Goal: Task Accomplishment & Management: Manage account settings

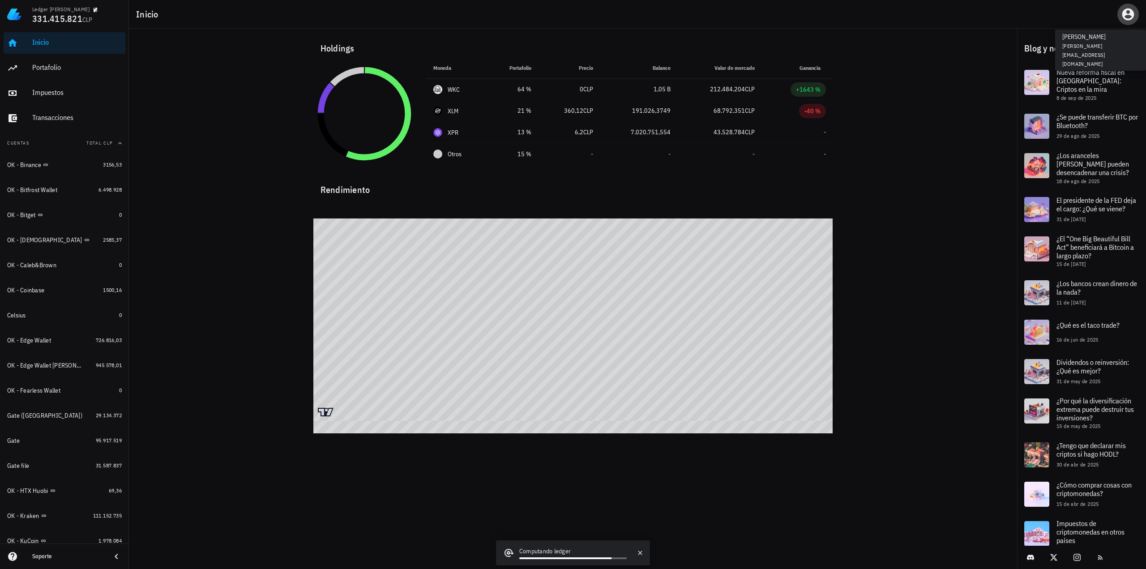
click at [1128, 12] on icon "button" at bounding box center [1128, 14] width 14 height 14
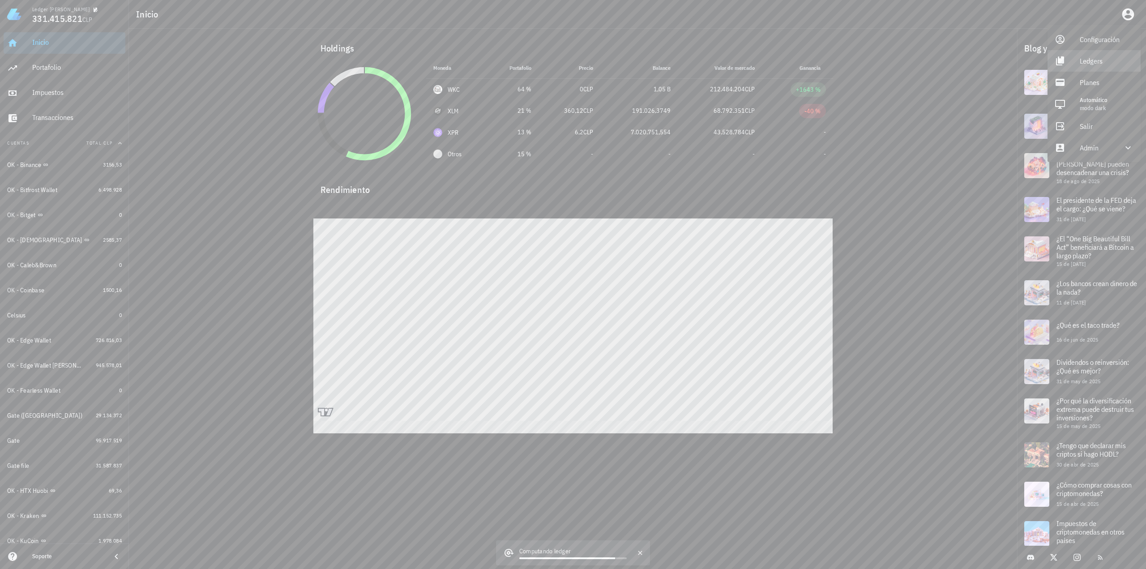
click at [1101, 60] on div "Ledgers" at bounding box center [1106, 61] width 54 height 18
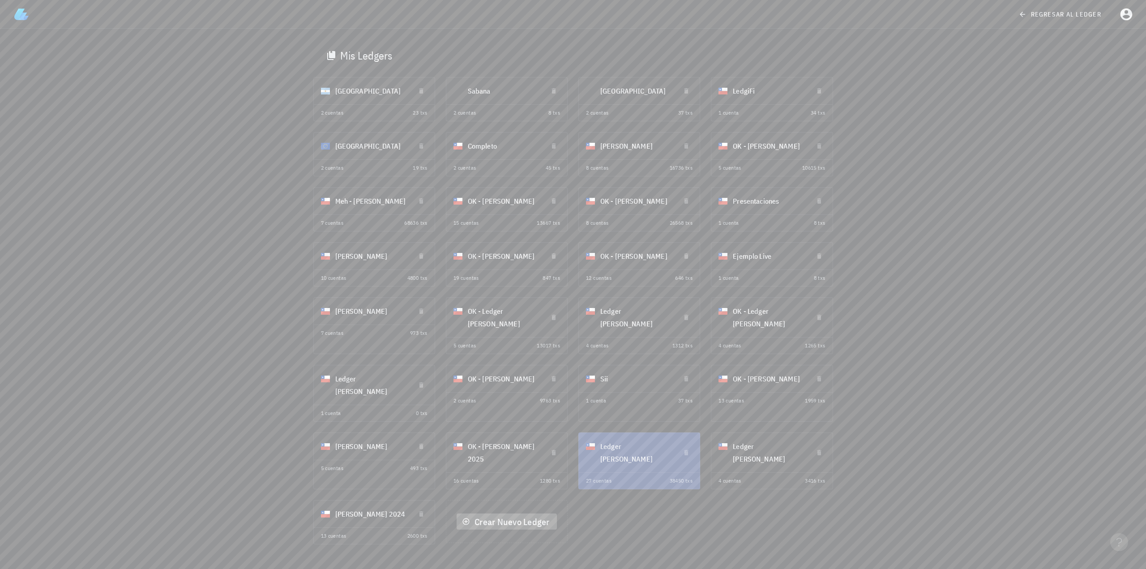
click at [500, 516] on span "Crear Nuevo Ledger" at bounding box center [506, 522] width 85 height 12
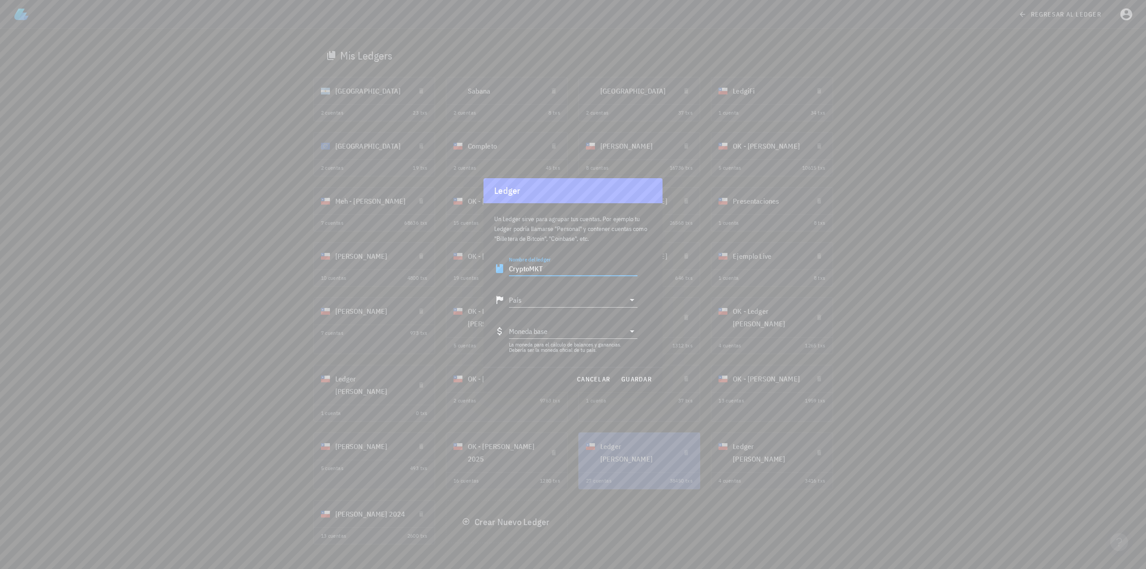
type input "CryptoMKT"
click at [580, 325] on div "Chile" at bounding box center [573, 321] width 128 height 21
type input "Chile"
click at [644, 377] on span "guardar" at bounding box center [636, 379] width 31 height 8
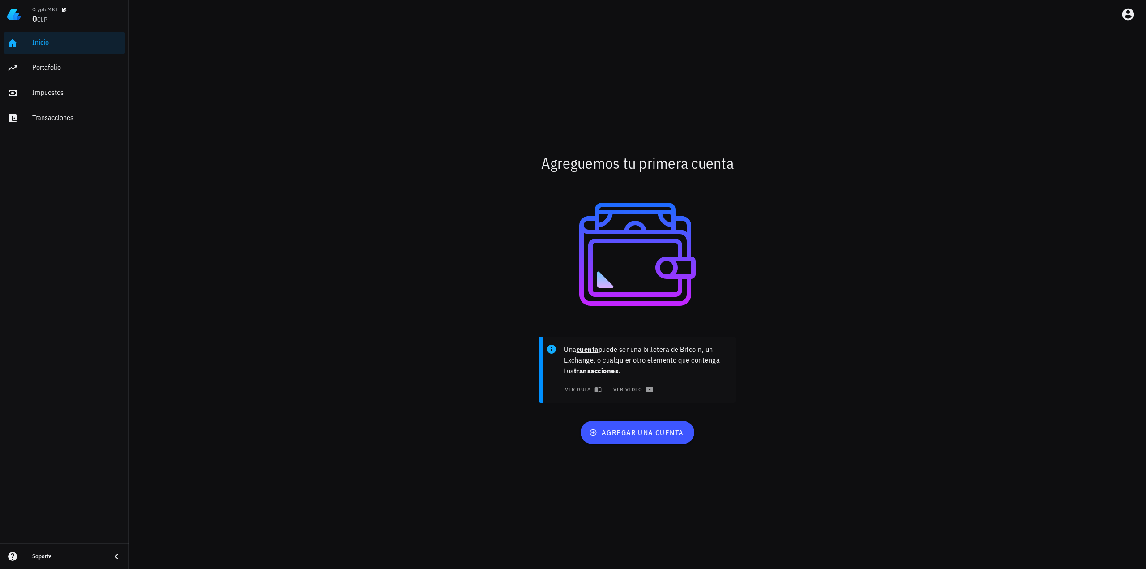
click at [427, 310] on div at bounding box center [638, 254] width 520 height 143
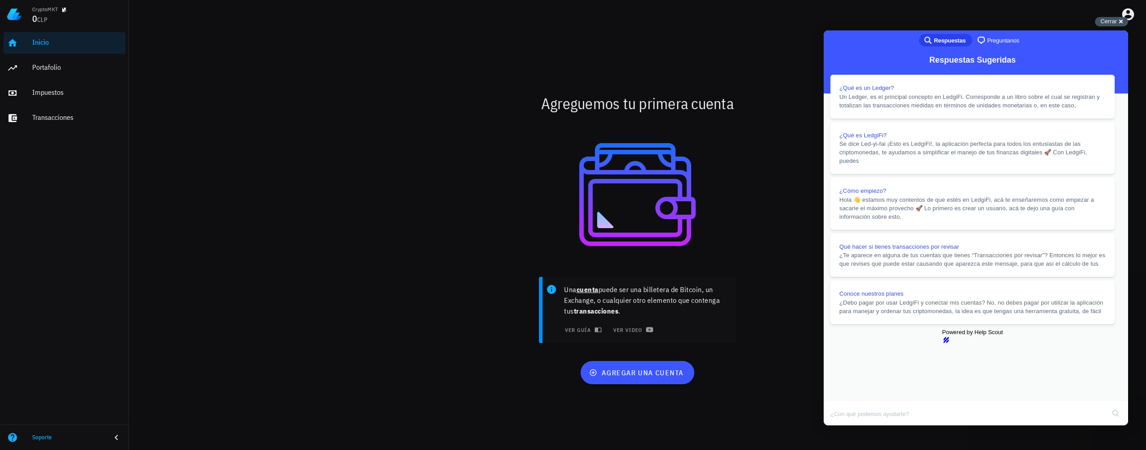
click at [1119, 21] on div "Cerrar cross-small" at bounding box center [1111, 21] width 33 height 9
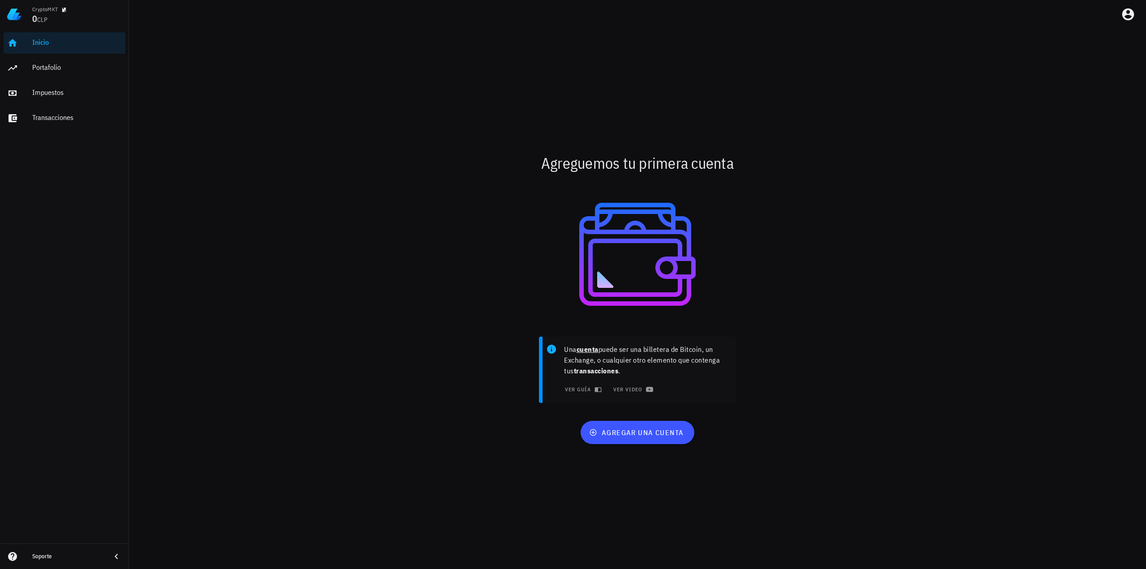
click at [934, 463] on div "Agreguemos tu primera cuenta Una cuenta puede ser una billetera de Bitcoin, un …" at bounding box center [637, 299] width 1017 height 540
click at [425, 250] on div at bounding box center [638, 254] width 520 height 143
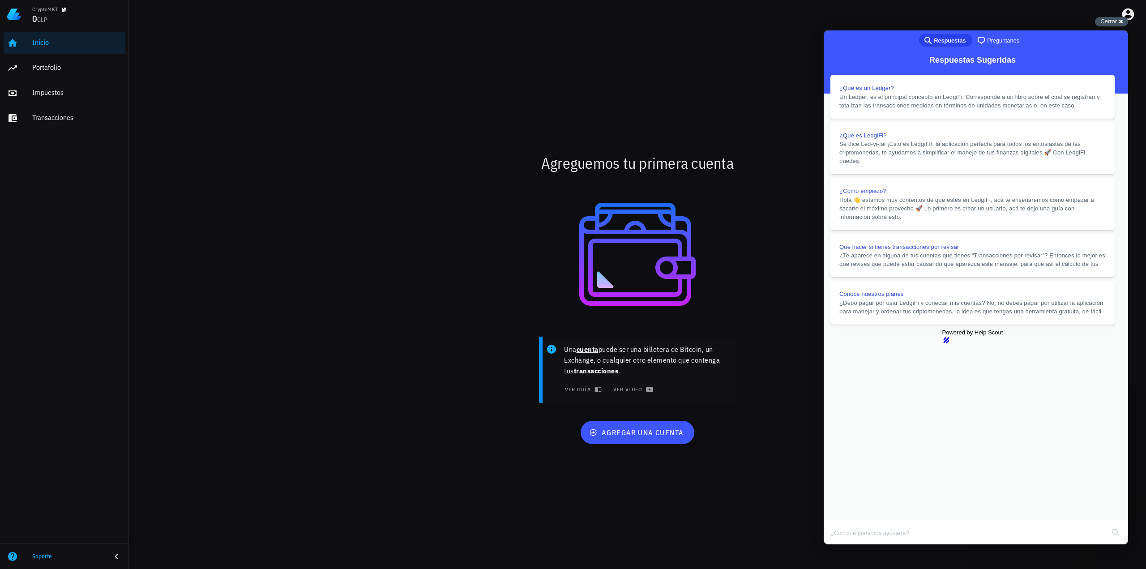
click at [1116, 23] on span "Cerrar" at bounding box center [1108, 21] width 17 height 7
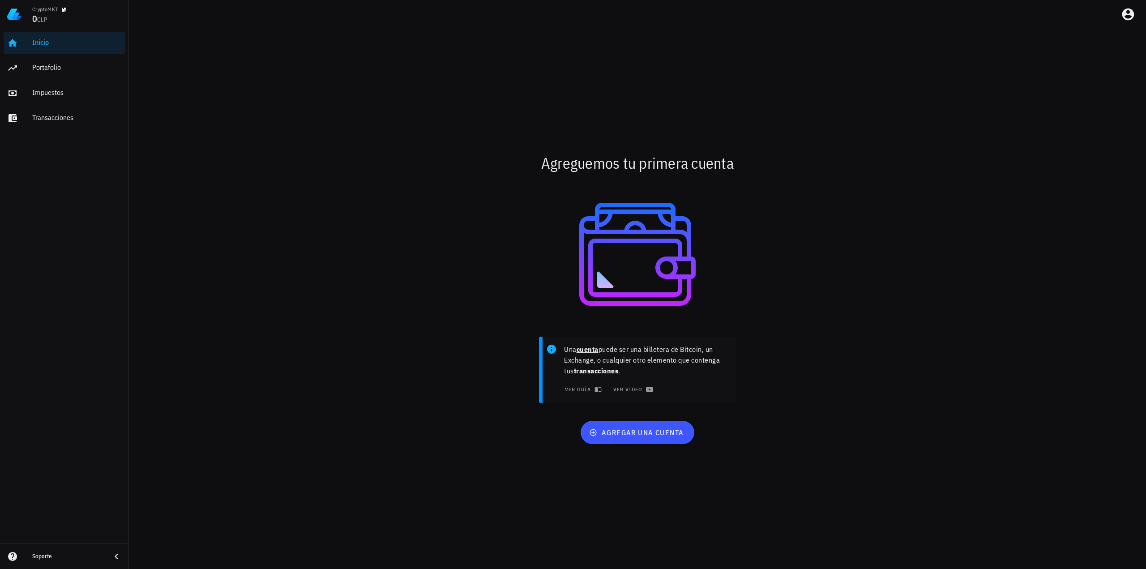
drag, startPoint x: 961, startPoint y: 219, endPoint x: 959, endPoint y: 224, distance: 4.8
click at [959, 224] on div "Agreguemos tu primera cuenta Una cuenta puede ser una billetera de Bitcoin, un …" at bounding box center [637, 299] width 1017 height 540
click at [221, 186] on div "Agreguemos tu primera cuenta Una cuenta puede ser una billetera de Bitcoin, un …" at bounding box center [637, 299] width 1017 height 540
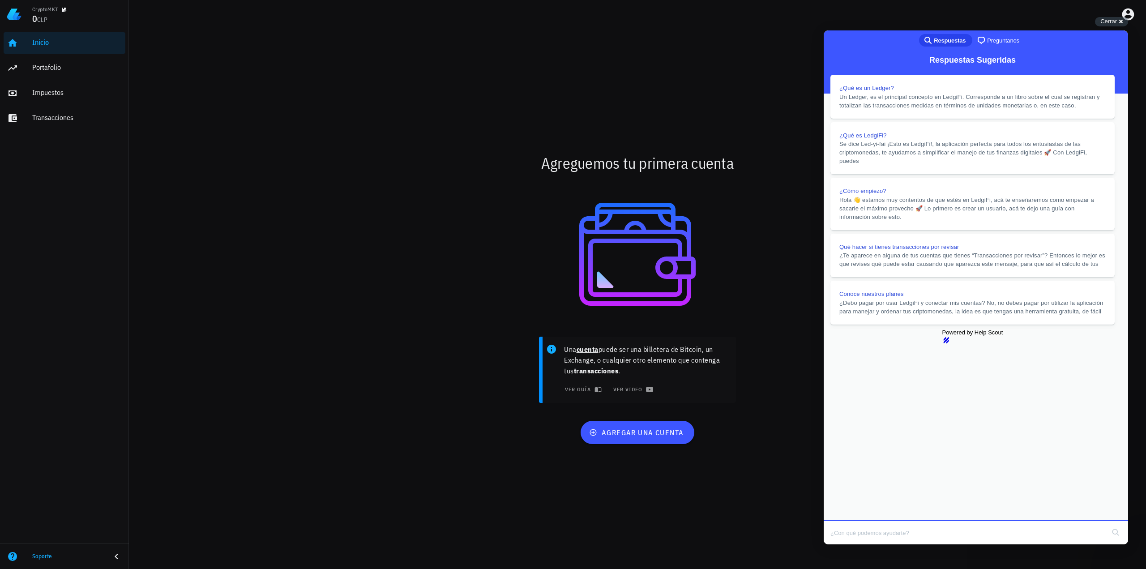
click at [218, 226] on div "Agreguemos tu primera cuenta Una cuenta puede ser una billetera de Bitcoin, un …" at bounding box center [637, 299] width 1017 height 540
click at [840, 545] on button "Close" at bounding box center [832, 551] width 16 height 12
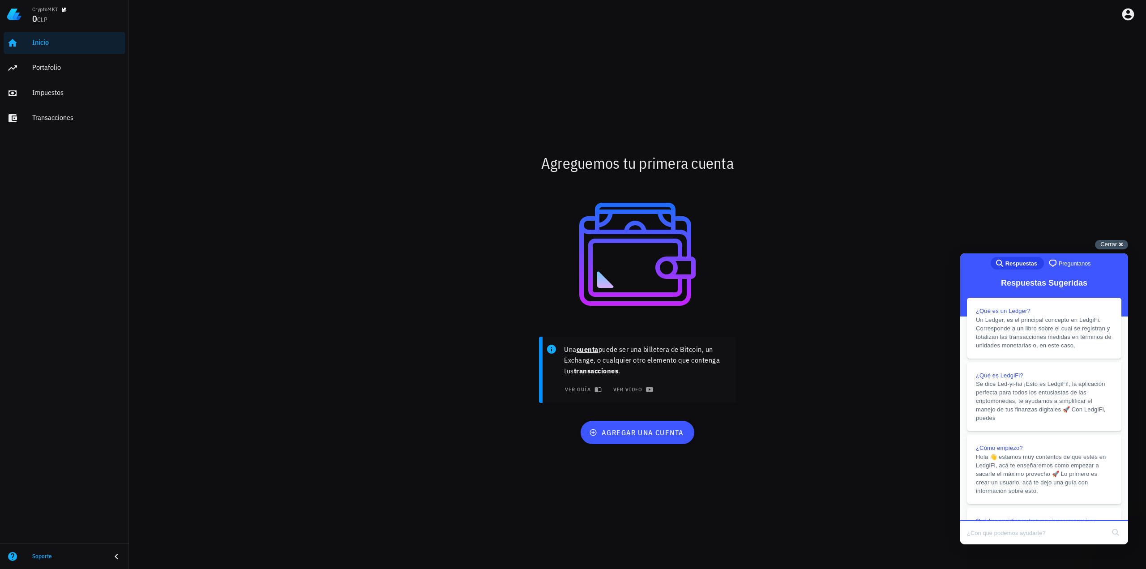
click at [1107, 245] on span "Cerrar" at bounding box center [1108, 244] width 17 height 7
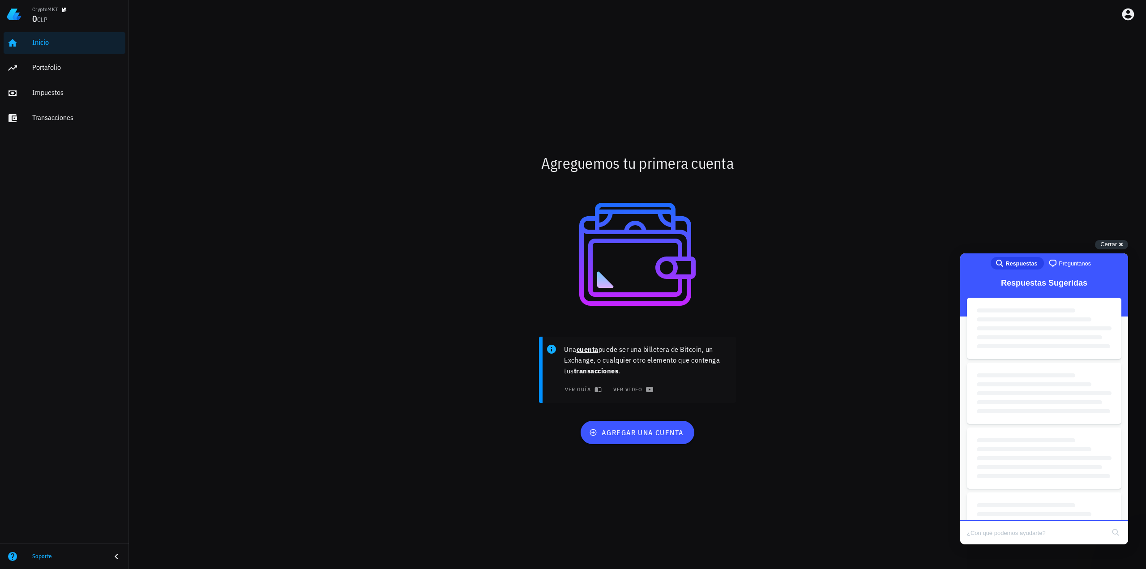
drag, startPoint x: 897, startPoint y: 192, endPoint x: 898, endPoint y: 200, distance: 8.2
click at [898, 200] on div at bounding box center [637, 254] width 530 height 154
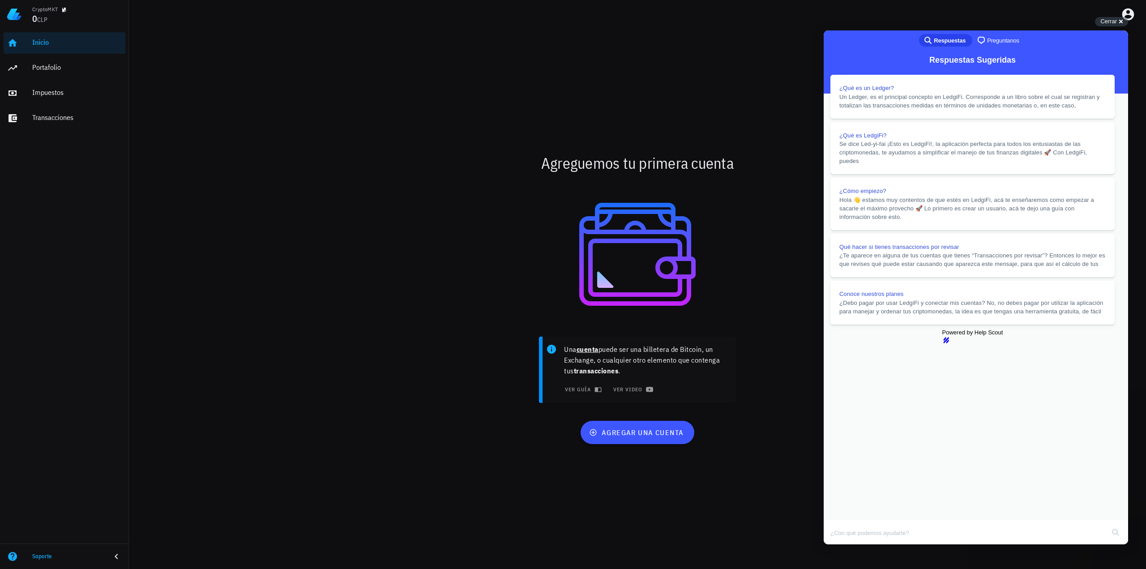
click at [840, 545] on button "Close" at bounding box center [832, 551] width 16 height 12
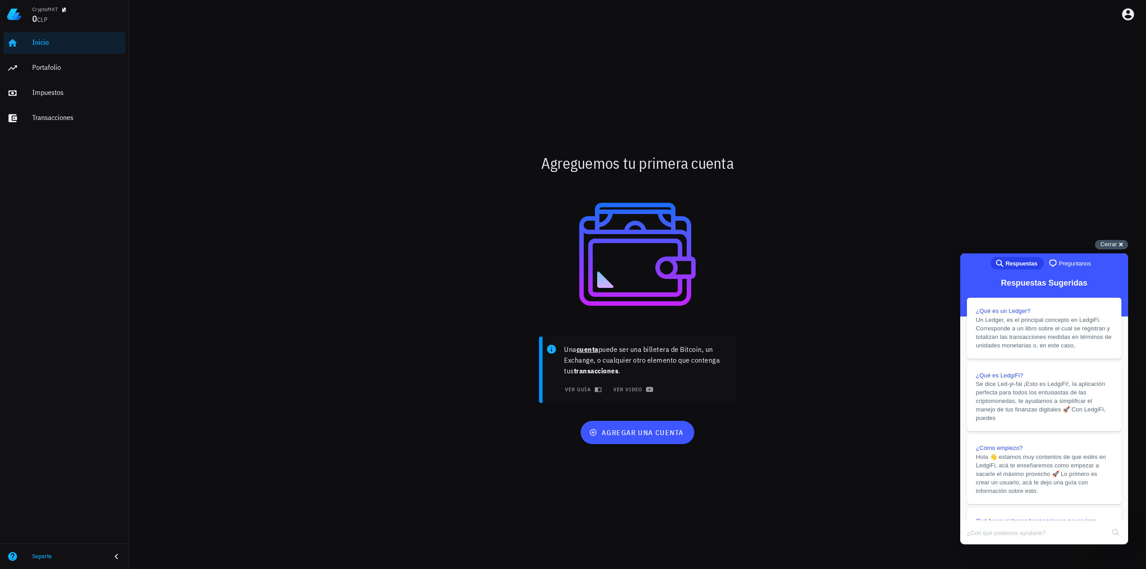
click at [1103, 243] on span "Cerrar" at bounding box center [1108, 244] width 17 height 7
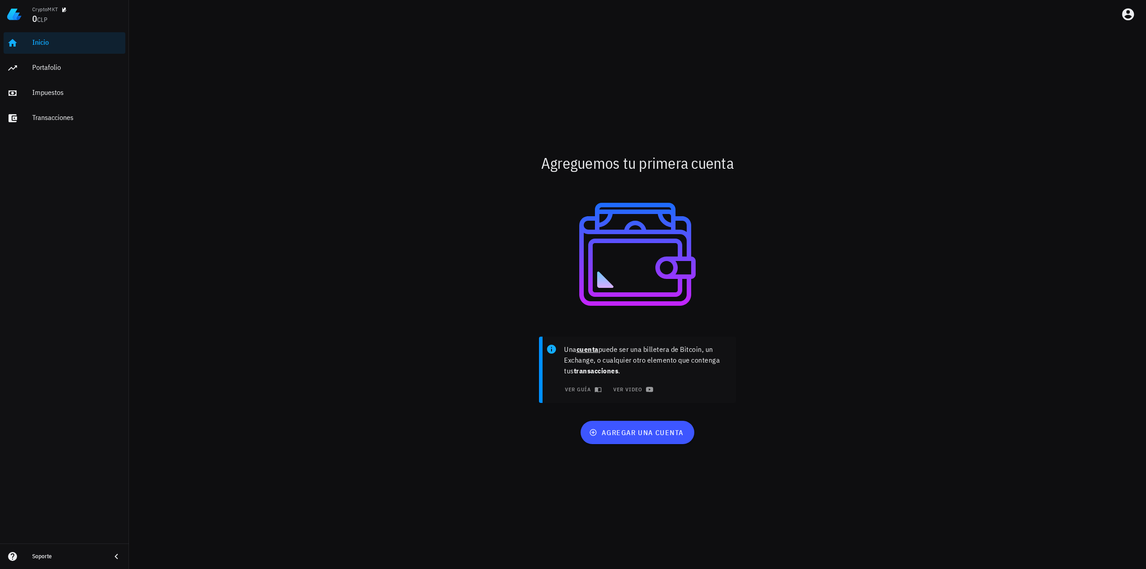
click at [959, 87] on div "Agreguemos tu primera cuenta Una cuenta puede ser una billetera de Bitcoin, un …" at bounding box center [637, 299] width 1017 height 540
click at [1113, 329] on div "Agreguemos tu primera cuenta Una cuenta puede ser una billetera de Bitcoin, un …" at bounding box center [637, 299] width 1017 height 540
click at [846, 382] on div "Una cuenta puede ser una billetera de Bitcoin, un Exchange, o cualquier otro el…" at bounding box center [637, 373] width 530 height 84
click at [888, 364] on div "Una cuenta puede ser una billetera de Bitcoin, un Exchange, o cualquier otro el…" at bounding box center [637, 373] width 530 height 84
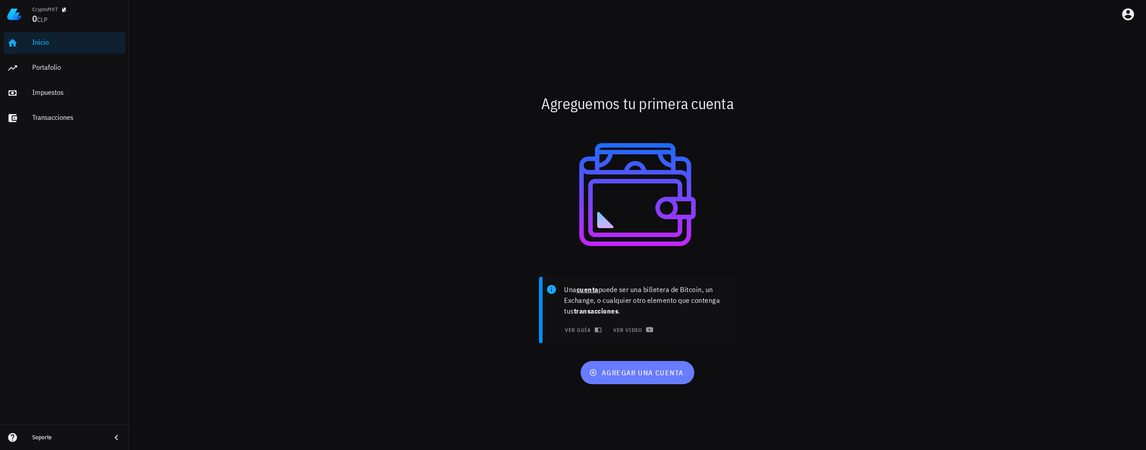
click at [645, 368] on span "agregar una cuenta" at bounding box center [637, 372] width 93 height 9
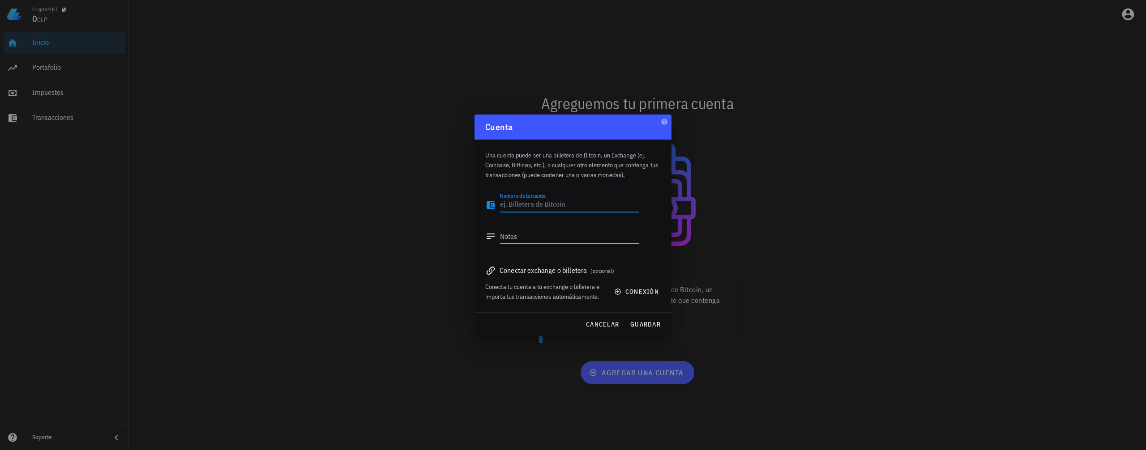
click at [867, 356] on div at bounding box center [573, 225] width 1146 height 450
click at [596, 320] on span "cancelar" at bounding box center [602, 324] width 34 height 8
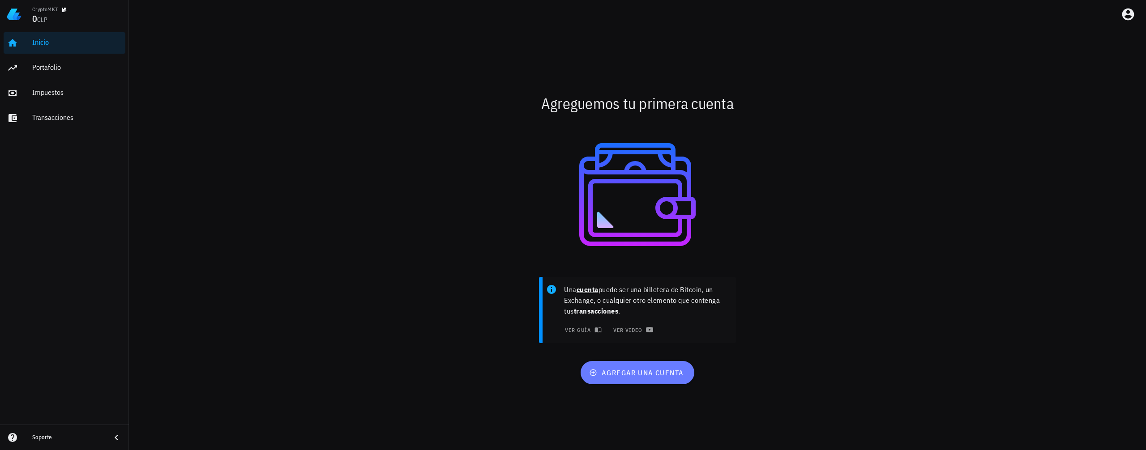
click at [647, 369] on span "agregar una cuenta" at bounding box center [637, 372] width 93 height 9
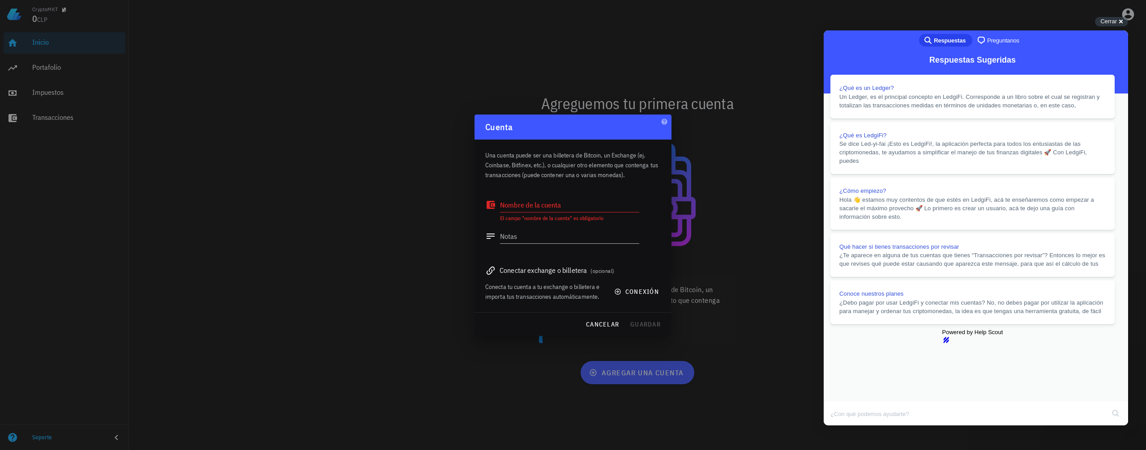
click at [568, 203] on textarea "Nombre de la cuenta" at bounding box center [569, 205] width 139 height 14
type textarea "CryptoMKT"
click at [650, 320] on button "guardar" at bounding box center [645, 324] width 38 height 16
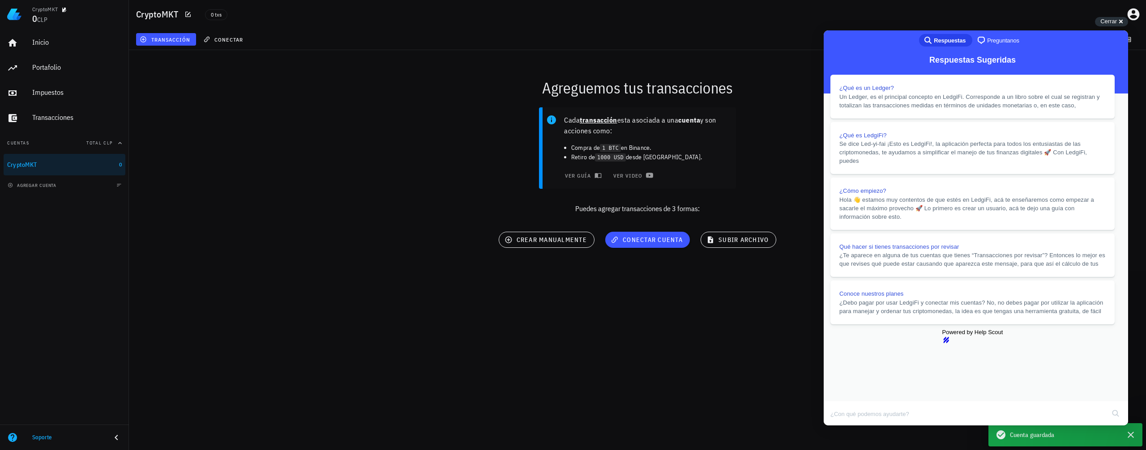
click at [840, 426] on button "Close" at bounding box center [832, 432] width 16 height 12
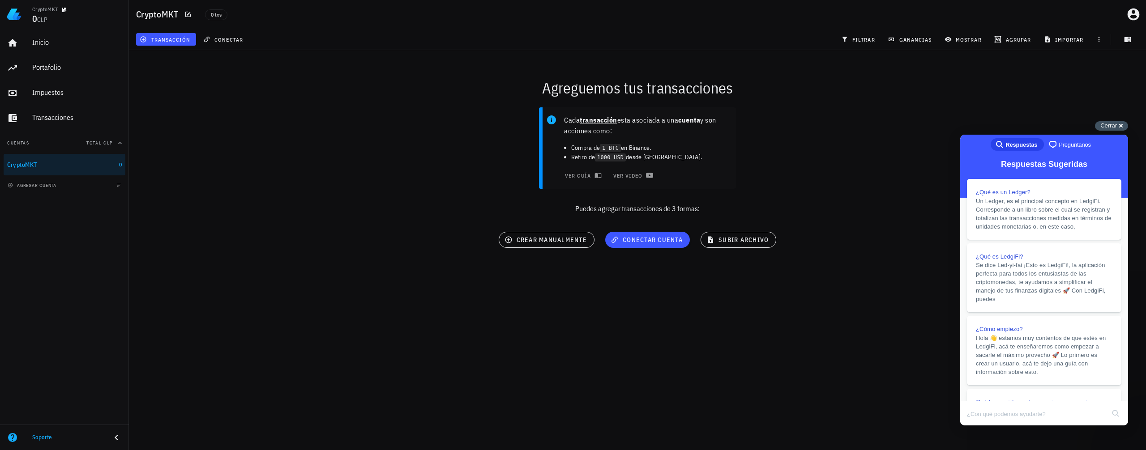
click at [1111, 129] on span "Cerrar" at bounding box center [1108, 125] width 17 height 7
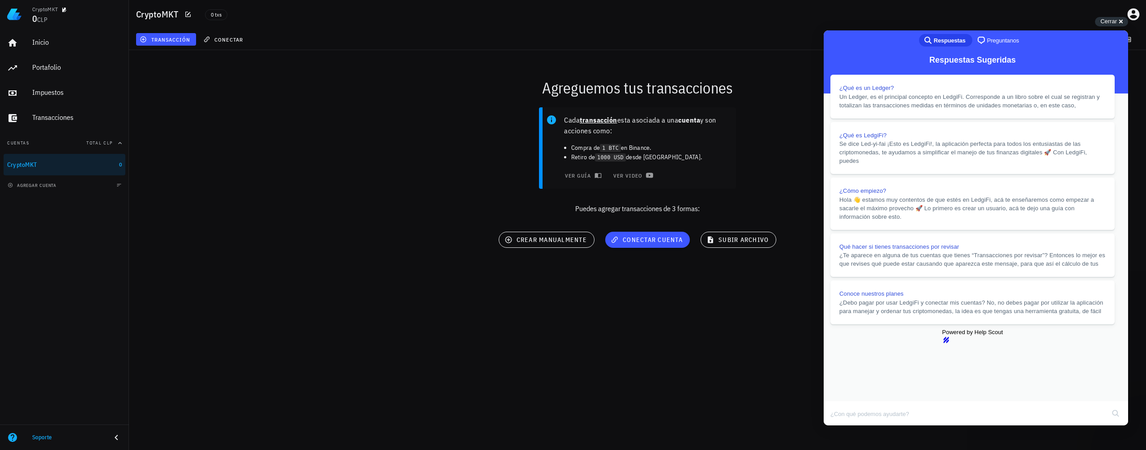
drag, startPoint x: 1110, startPoint y: 46, endPoint x: 1935, endPoint y: 76, distance: 824.9
click at [840, 426] on button "Close" at bounding box center [832, 432] width 16 height 12
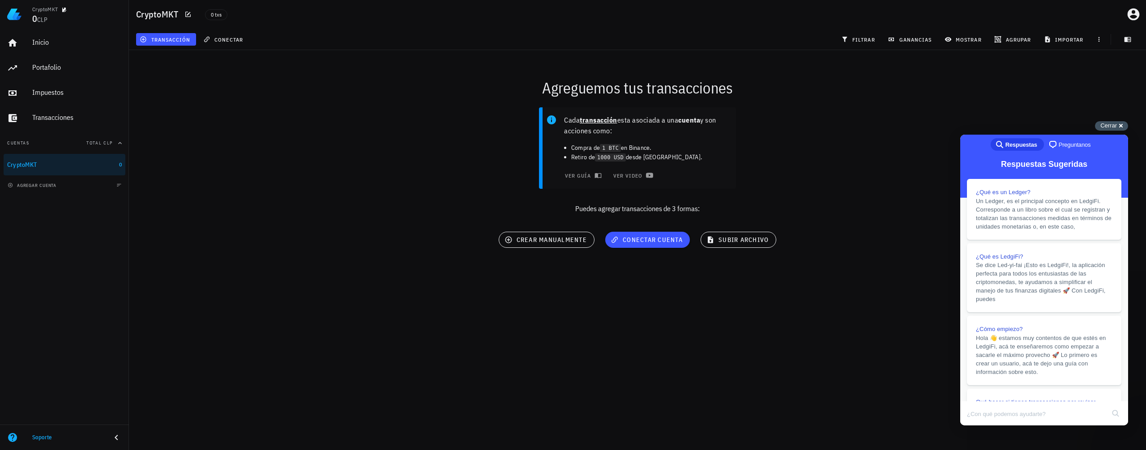
click at [1109, 125] on span "Cerrar" at bounding box center [1108, 125] width 17 height 7
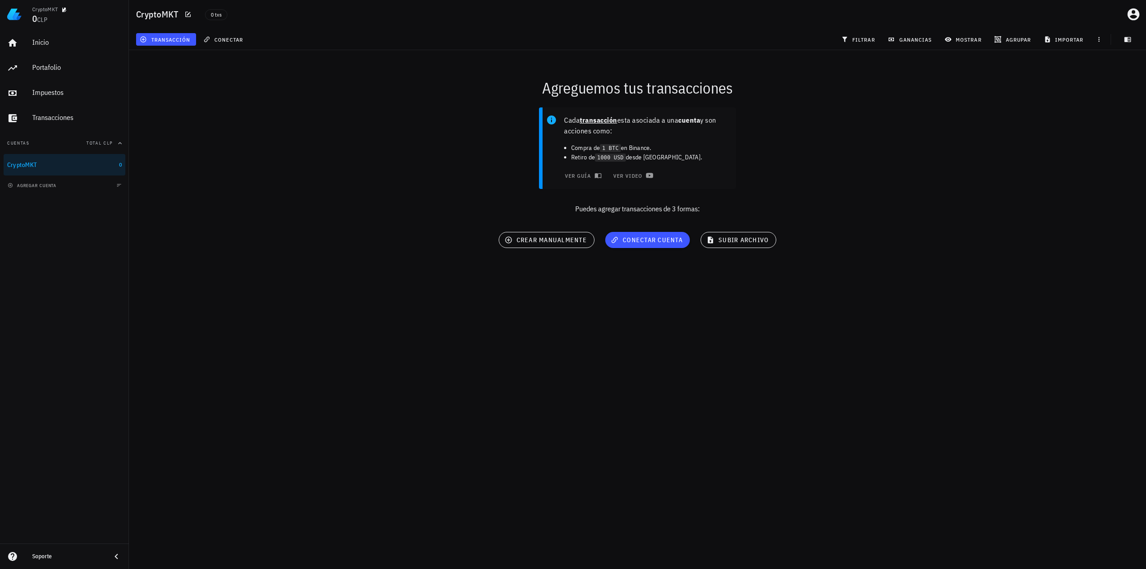
click at [934, 431] on div "CryptoMKT 0 CLP Inicio [GEOGRAPHIC_DATA] Impuestos [GEOGRAPHIC_DATA] Cuentas To…" at bounding box center [573, 284] width 1146 height 569
click at [725, 409] on div "CryptoMKT 0 CLP Inicio [GEOGRAPHIC_DATA] Impuestos [GEOGRAPHIC_DATA] Cuentas To…" at bounding box center [573, 284] width 1146 height 569
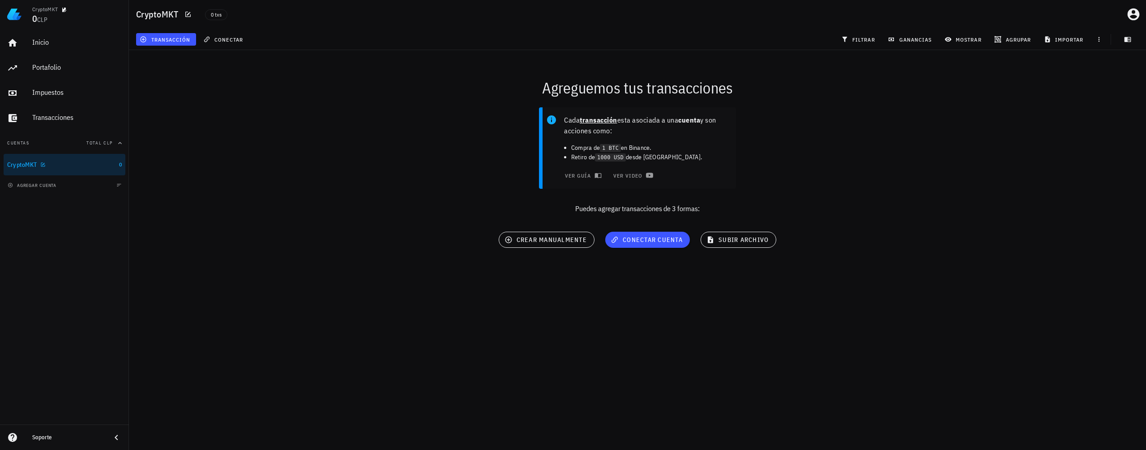
click at [64, 169] on div "CryptoMKT" at bounding box center [61, 165] width 108 height 9
click at [351, 328] on div "CryptoMKT 0 CLP Inicio [GEOGRAPHIC_DATA] Impuestos [GEOGRAPHIC_DATA] Cuentas To…" at bounding box center [573, 225] width 1146 height 450
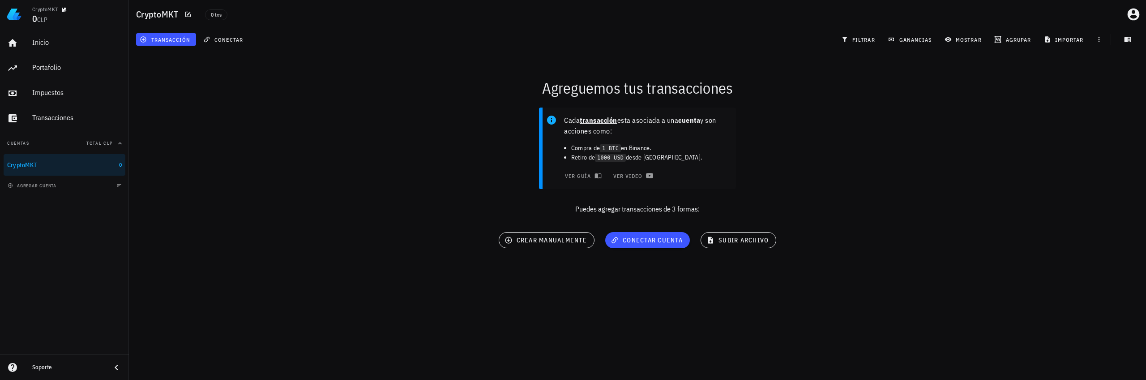
click at [456, 339] on div "CryptoMKT 0 CLP Inicio [GEOGRAPHIC_DATA] Impuestos [GEOGRAPHIC_DATA] Cuentas To…" at bounding box center [573, 190] width 1146 height 380
click at [196, 331] on div "CryptoMKT 0 CLP Inicio [GEOGRAPHIC_DATA] Impuestos [GEOGRAPHIC_DATA] Cuentas To…" at bounding box center [573, 190] width 1146 height 380
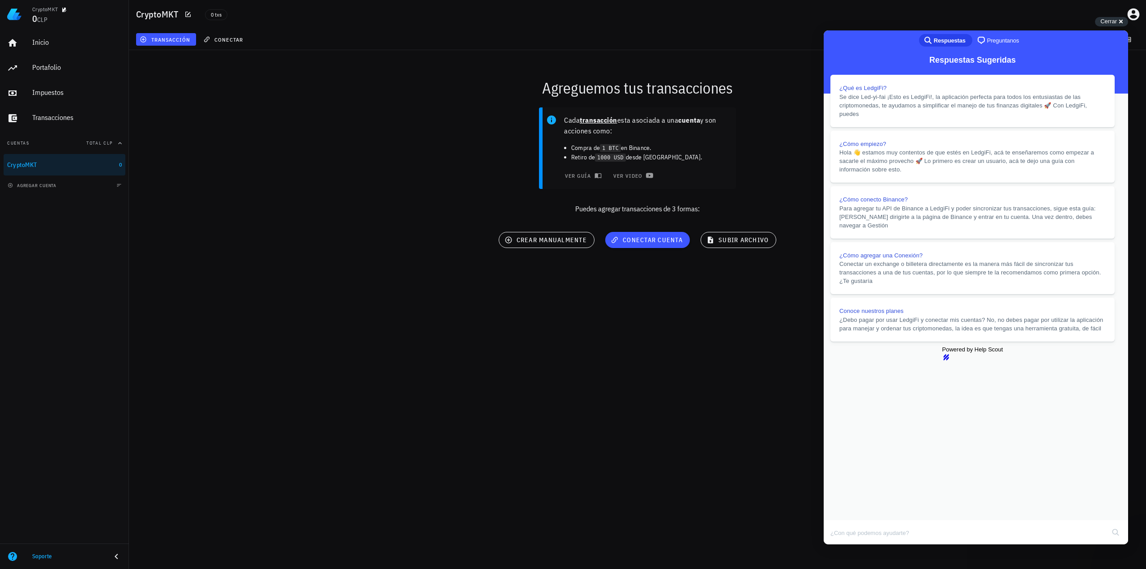
click at [642, 324] on div "CryptoMKT 0 CLP Inicio [GEOGRAPHIC_DATA] Impuestos [GEOGRAPHIC_DATA] Cuentas To…" at bounding box center [573, 284] width 1146 height 569
click at [840, 379] on button "Close" at bounding box center [832, 551] width 16 height 12
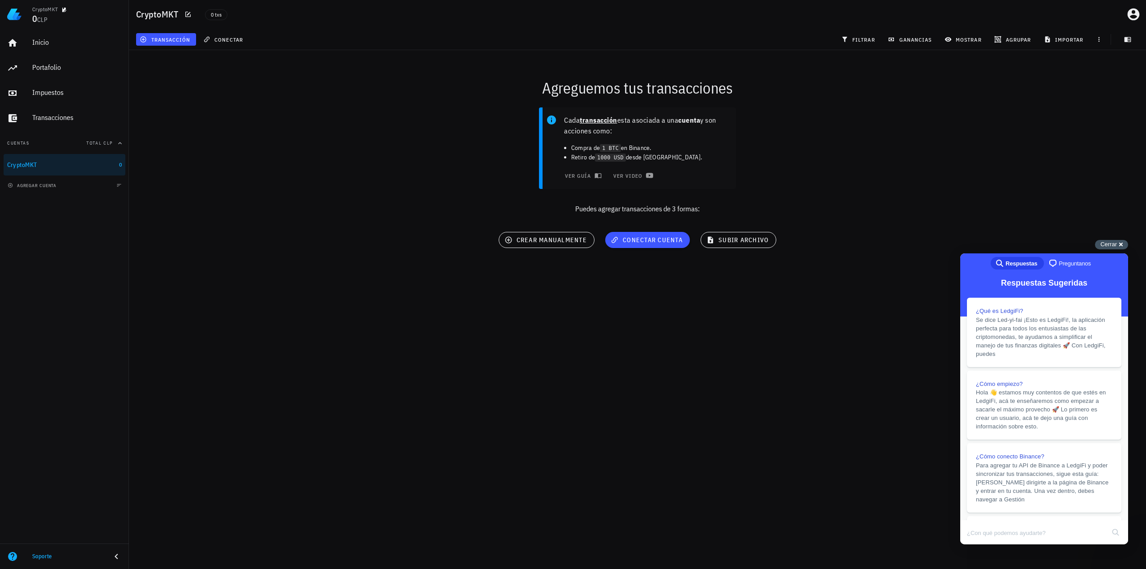
click at [1105, 243] on span "Cerrar" at bounding box center [1108, 244] width 17 height 7
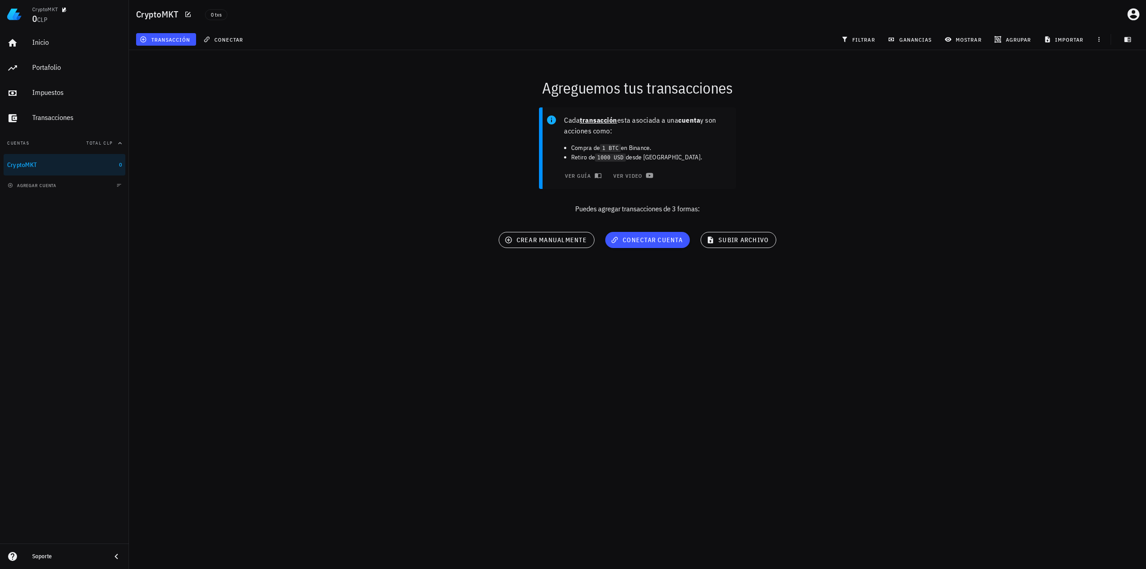
drag, startPoint x: 1053, startPoint y: 190, endPoint x: 1050, endPoint y: 180, distance: 10.5
click at [1053, 190] on div "Cada transacción esta asociada a una cuenta y son acciones como: Compra de 1 BT…" at bounding box center [638, 164] width 1028 height 124
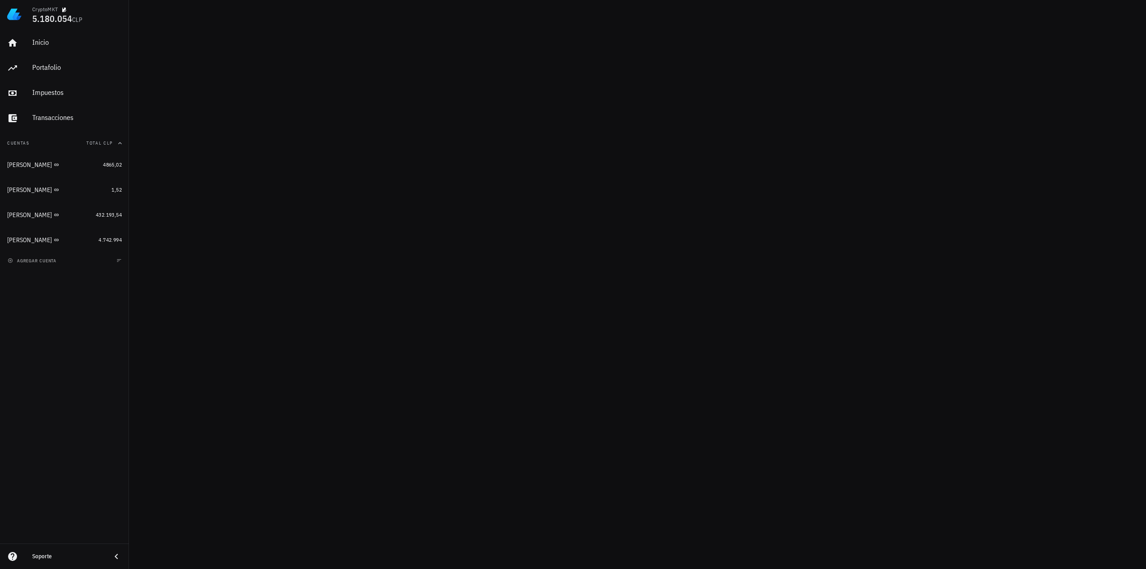
click at [48, 338] on div "Inicio [GEOGRAPHIC_DATA] Impuestos [GEOGRAPHIC_DATA] Cuentas Total CLP [PERSON_…" at bounding box center [64, 286] width 129 height 515
click at [79, 168] on div "Miguel B" at bounding box center [53, 165] width 92 height 9
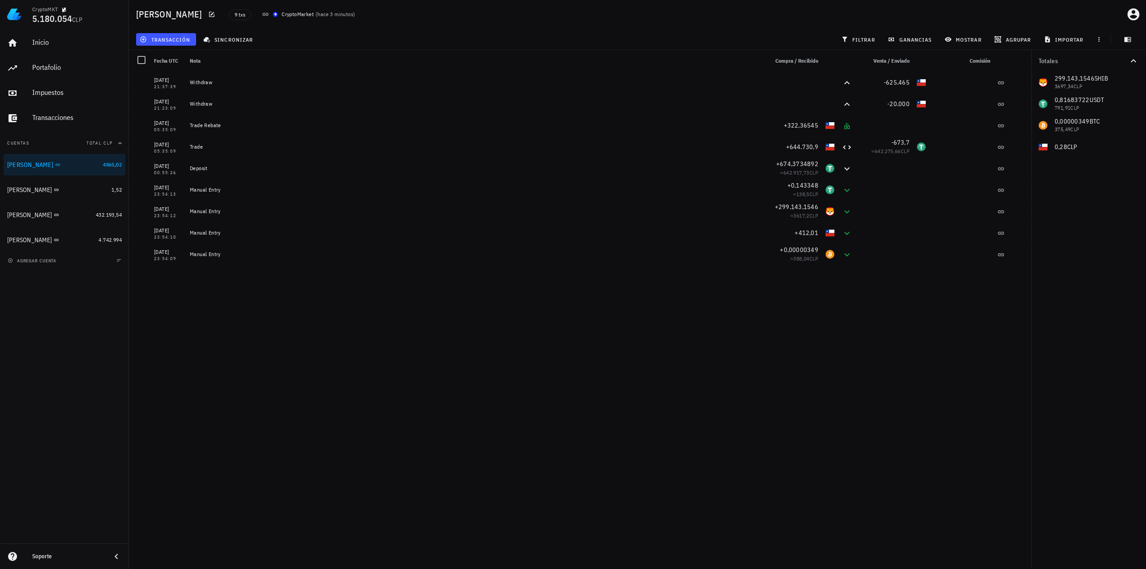
click at [801, 430] on div "14/08/2025 21:37:39 Withdraw -625.465 14/08/2025 21:23:09 Withdraw -20.000 14/0…" at bounding box center [580, 317] width 902 height 490
click at [184, 375] on div "14/08/2025 21:37:39 Withdraw -625.465 14/08/2025 21:23:09 Withdraw -20.000 14/0…" at bounding box center [580, 317] width 902 height 490
click at [94, 199] on div "Ignacio" at bounding box center [57, 189] width 101 height 19
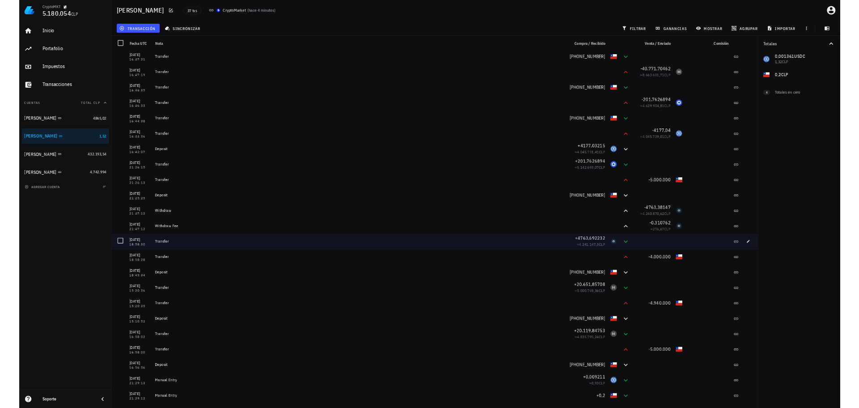
scroll to position [305, 0]
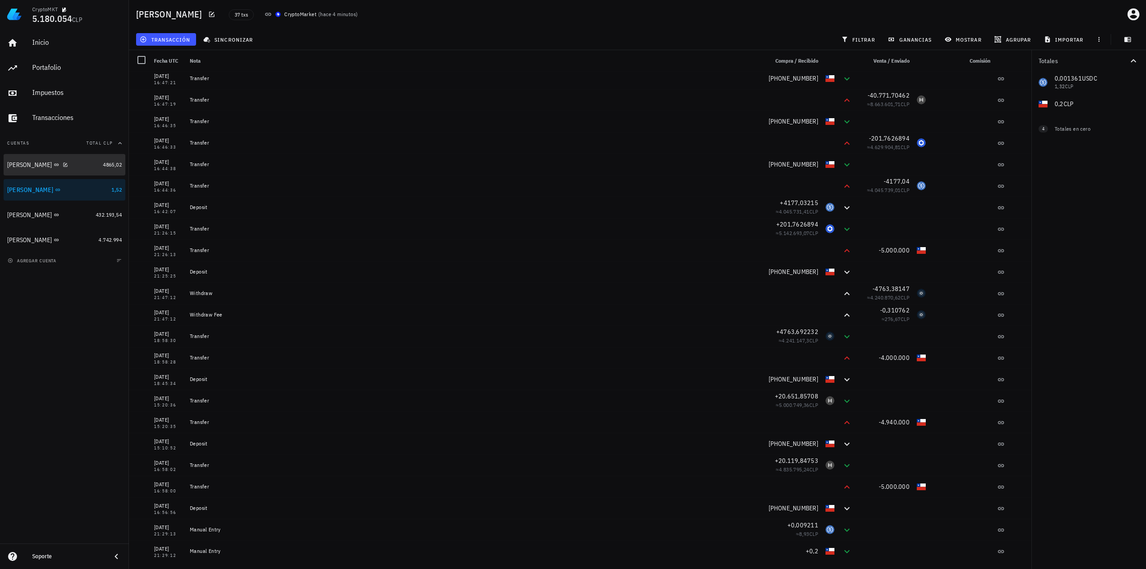
click at [69, 165] on div "Miguel B" at bounding box center [53, 165] width 92 height 9
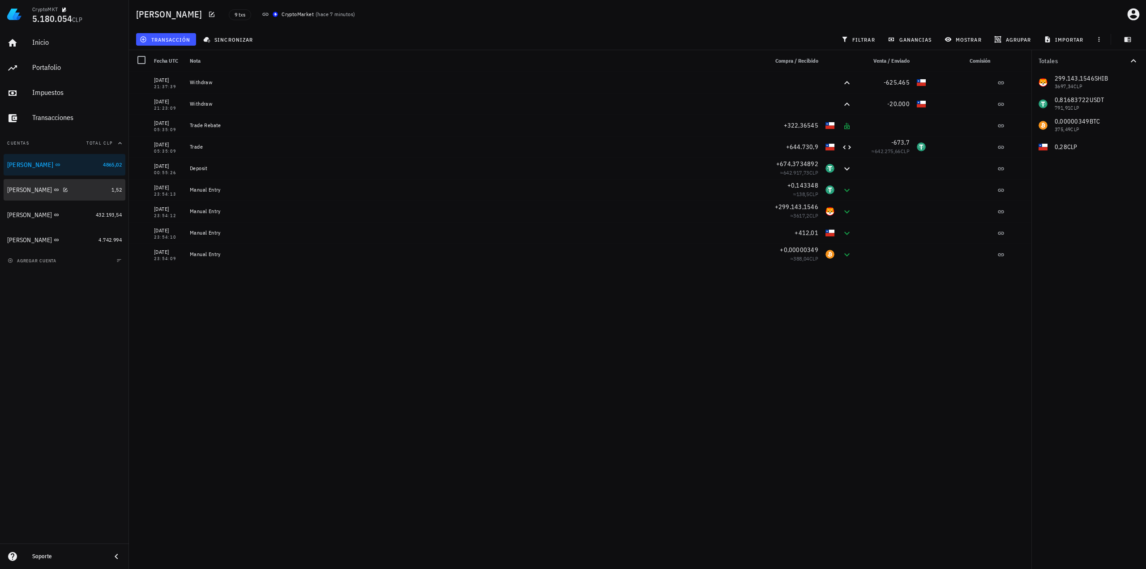
click at [74, 188] on div "Ignacio" at bounding box center [57, 190] width 101 height 9
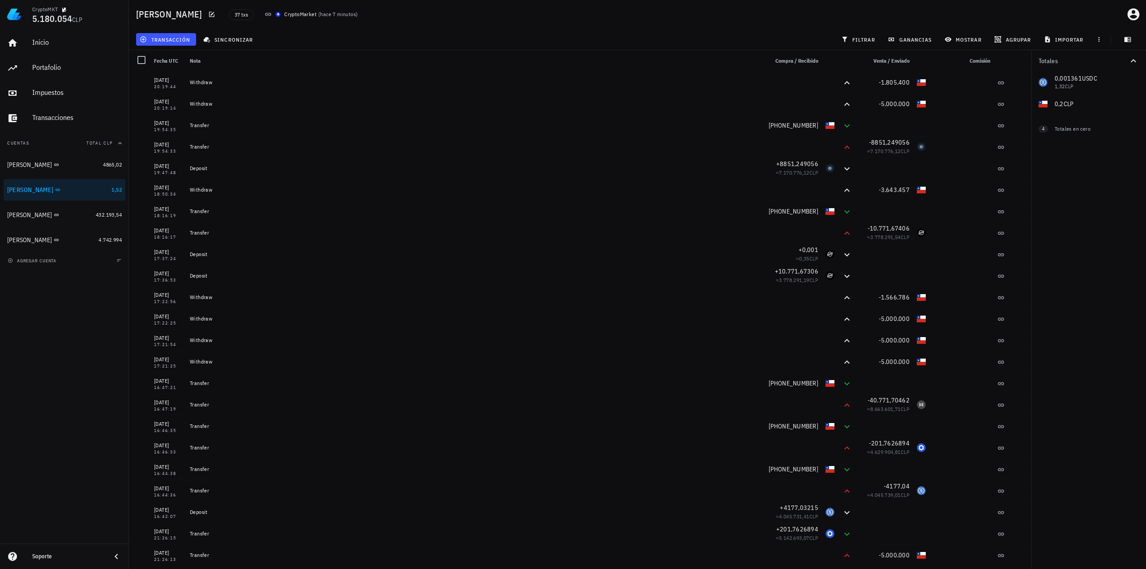
click at [12, 337] on div "Inicio Portafolio Impuestos Transacciones Cuentas Total CLP Miguel B 4865,02 Ig…" at bounding box center [64, 286] width 129 height 515
click at [63, 164] on icon "button" at bounding box center [65, 164] width 5 height 5
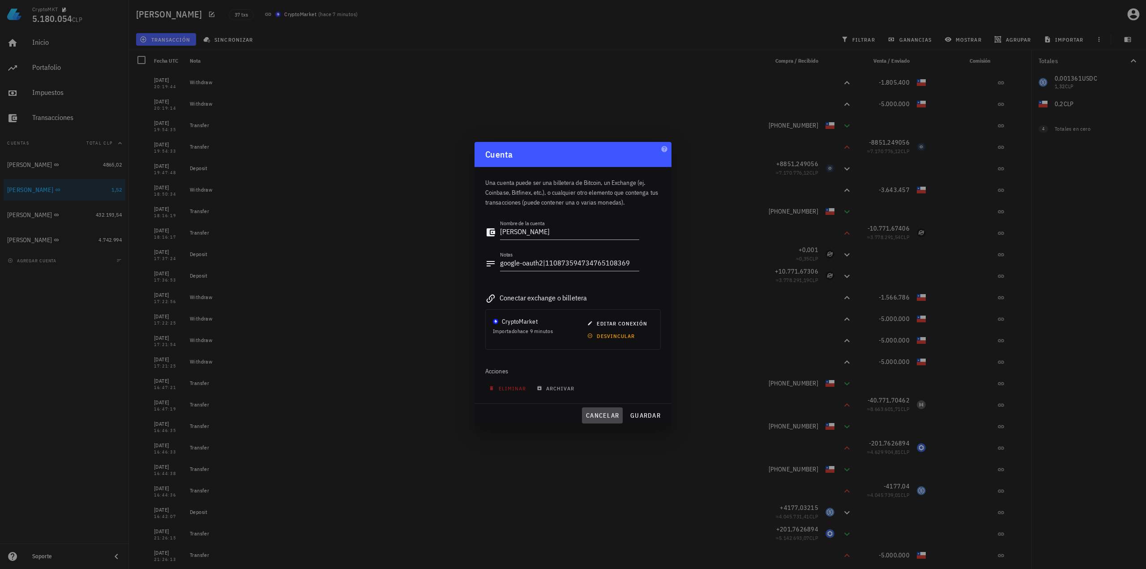
click at [606, 414] on span "cancelar" at bounding box center [602, 415] width 34 height 8
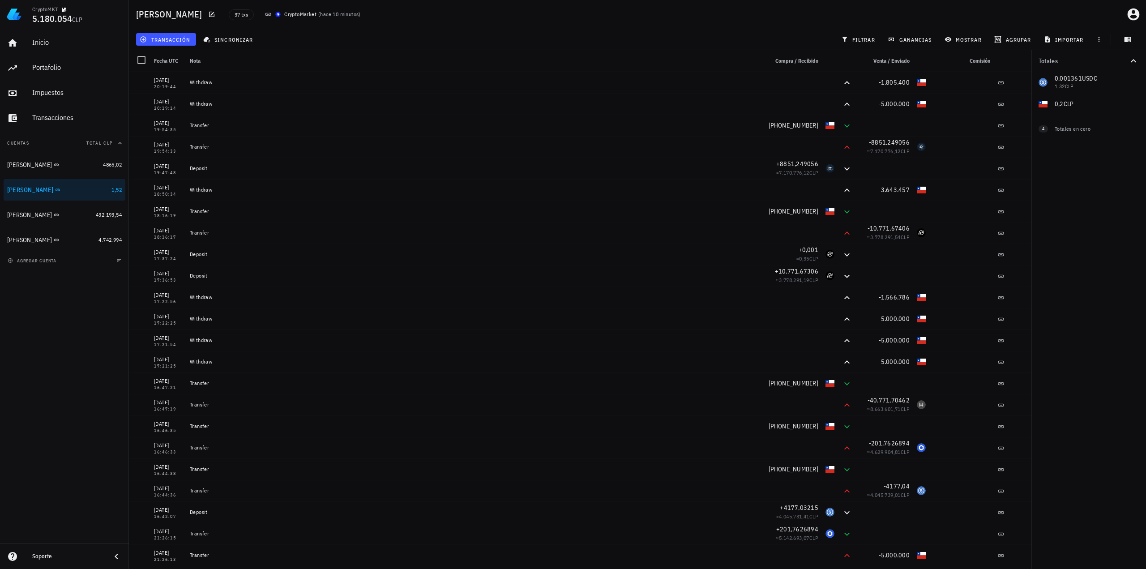
click at [54, 297] on div "Inicio Portafolio Impuestos Transacciones Cuentas Total CLP Miguel B 4865,02 Ig…" at bounding box center [64, 286] width 129 height 515
click at [68, 320] on div "Inicio Portafolio Impuestos Transacciones Cuentas Total CLP Miguel B 4865,02 Ig…" at bounding box center [64, 286] width 129 height 515
